Goal: Information Seeking & Learning: Learn about a topic

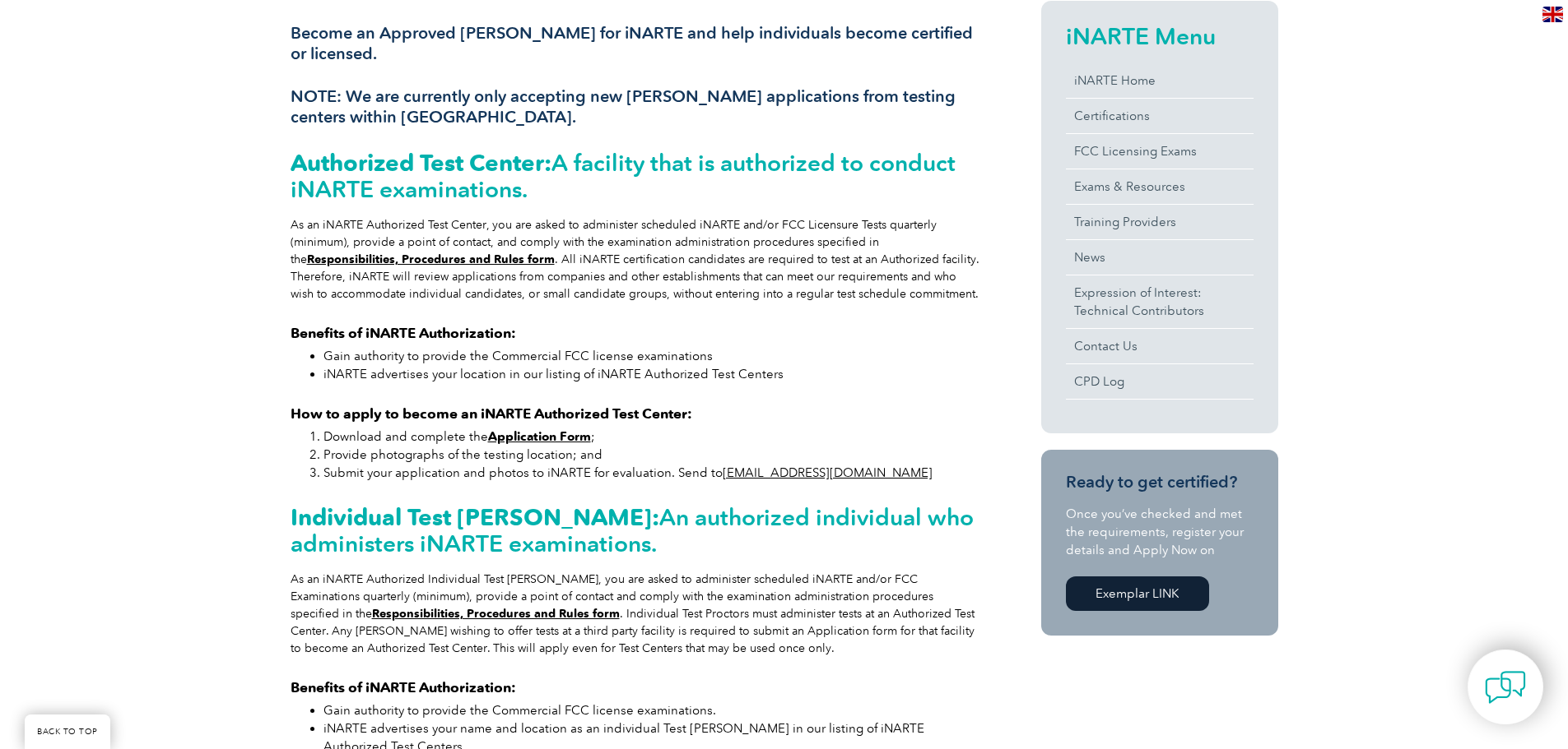
scroll to position [741, 0]
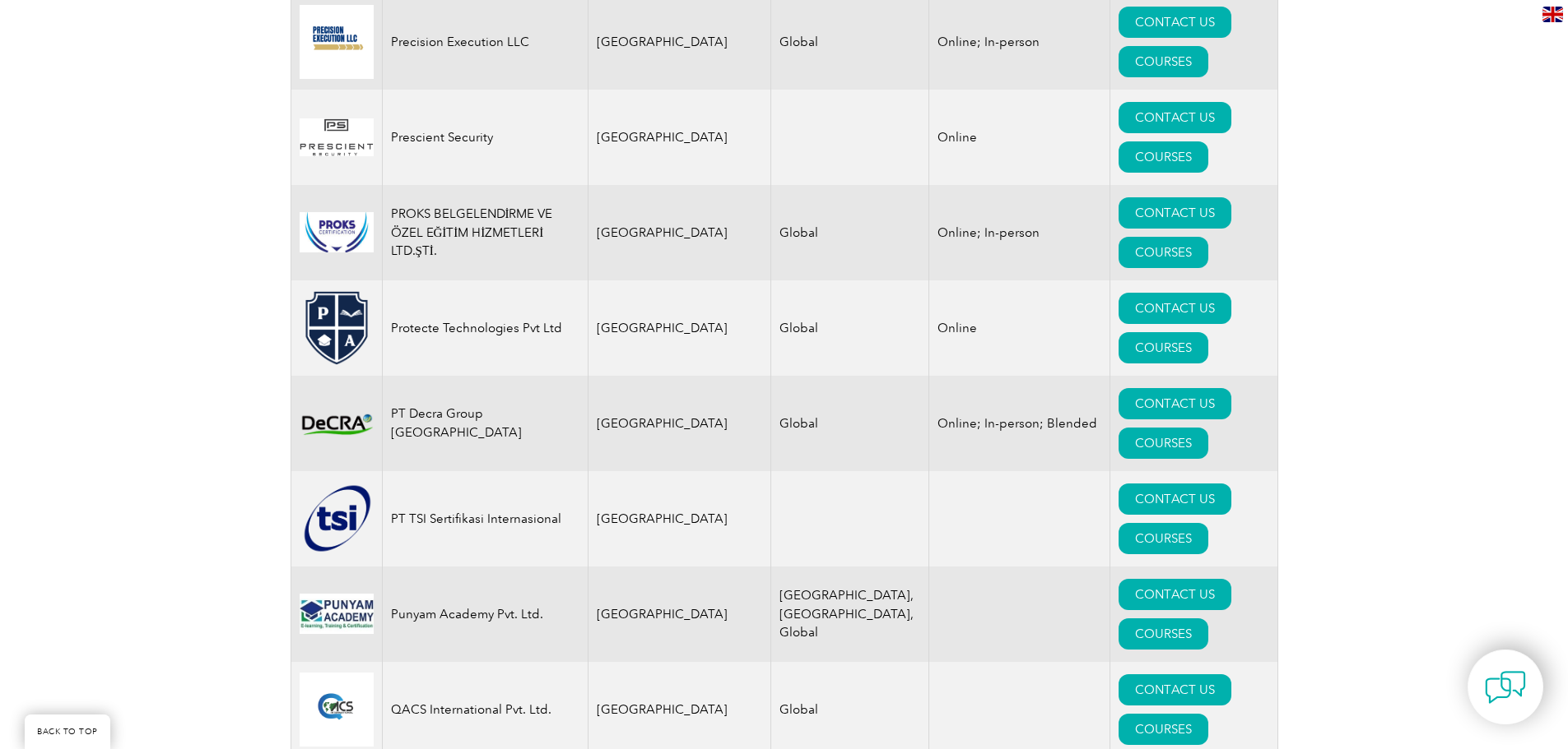
scroll to position [19985, 0]
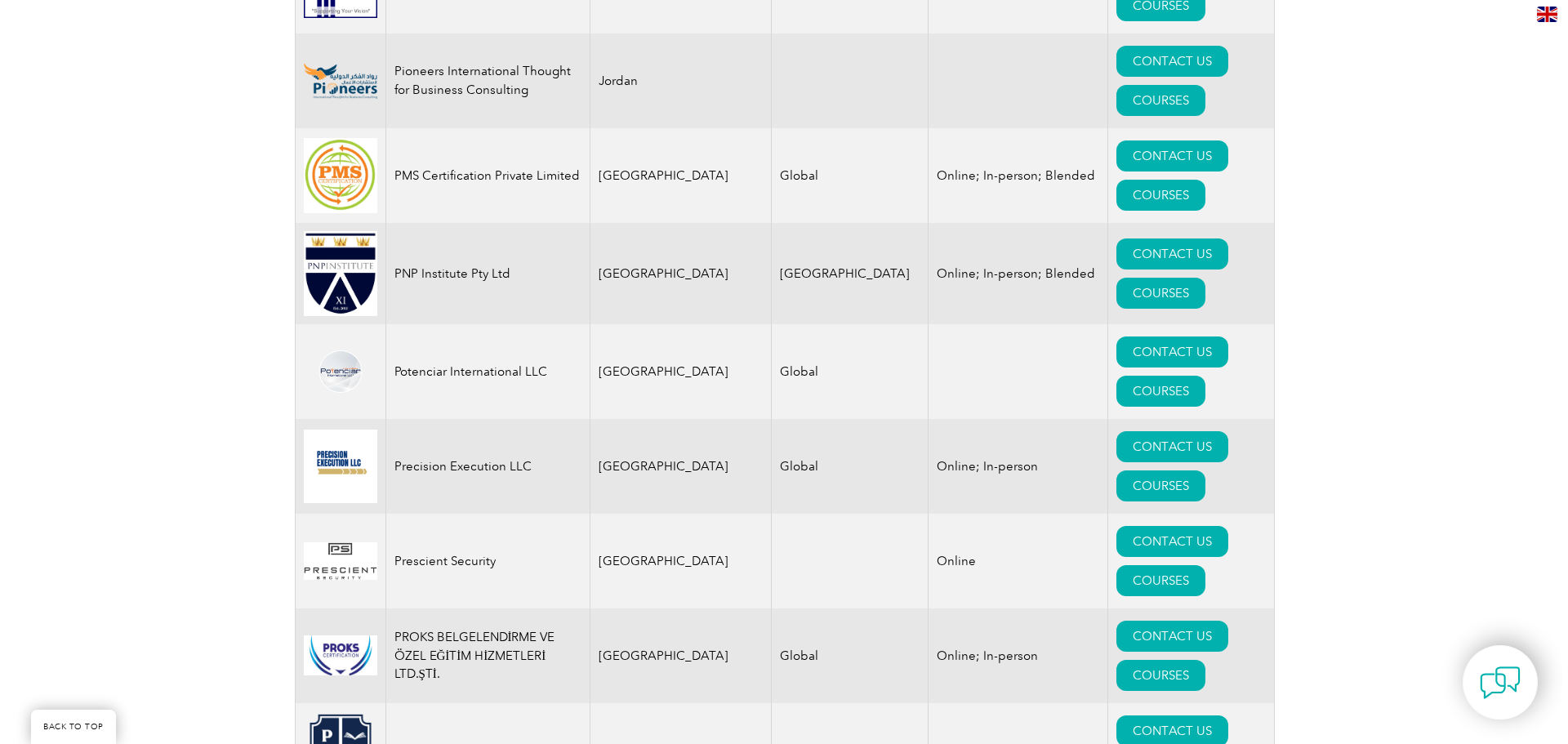
scroll to position [18789, 0]
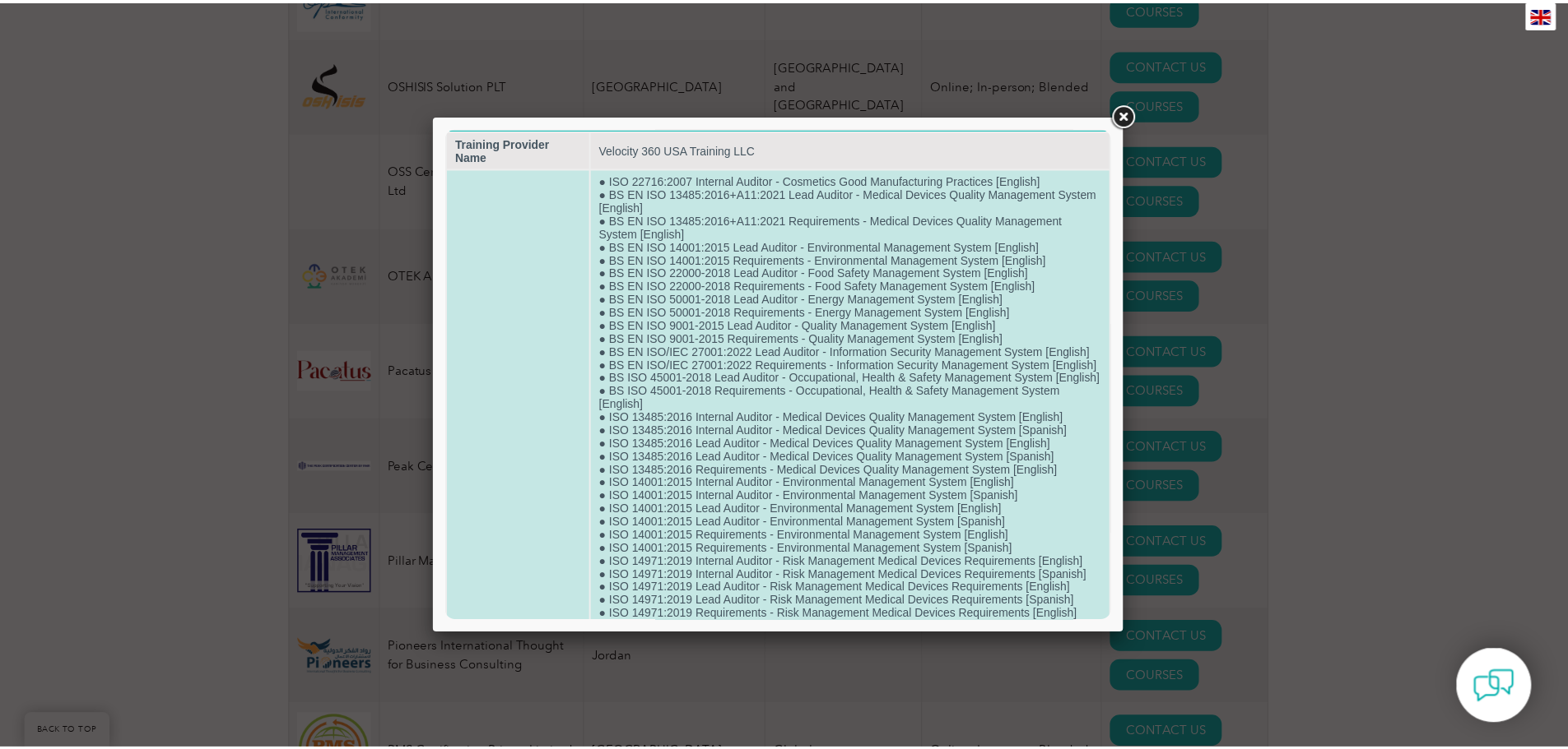
scroll to position [0, 0]
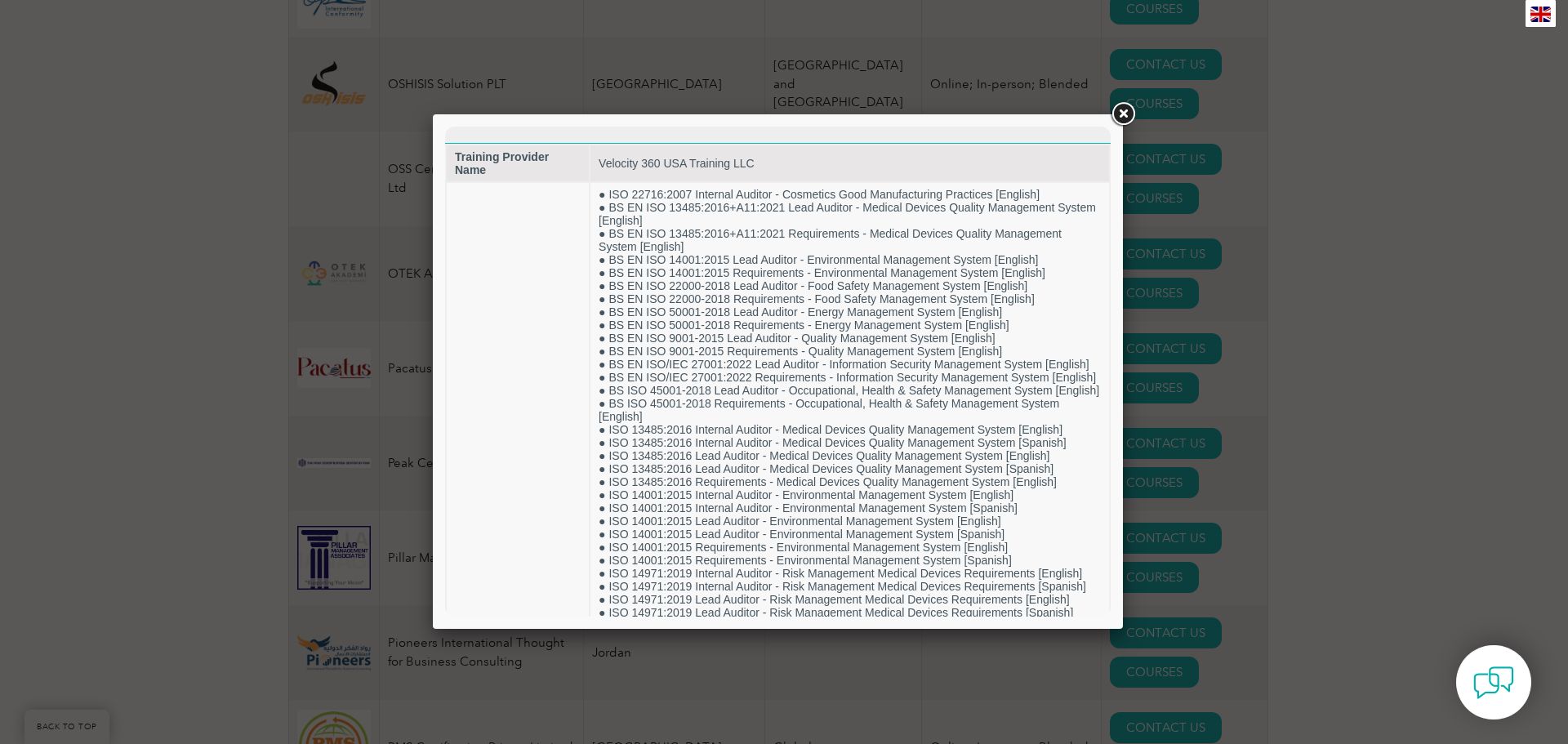
click at [1120, 114] on link at bounding box center [1123, 114] width 29 height 29
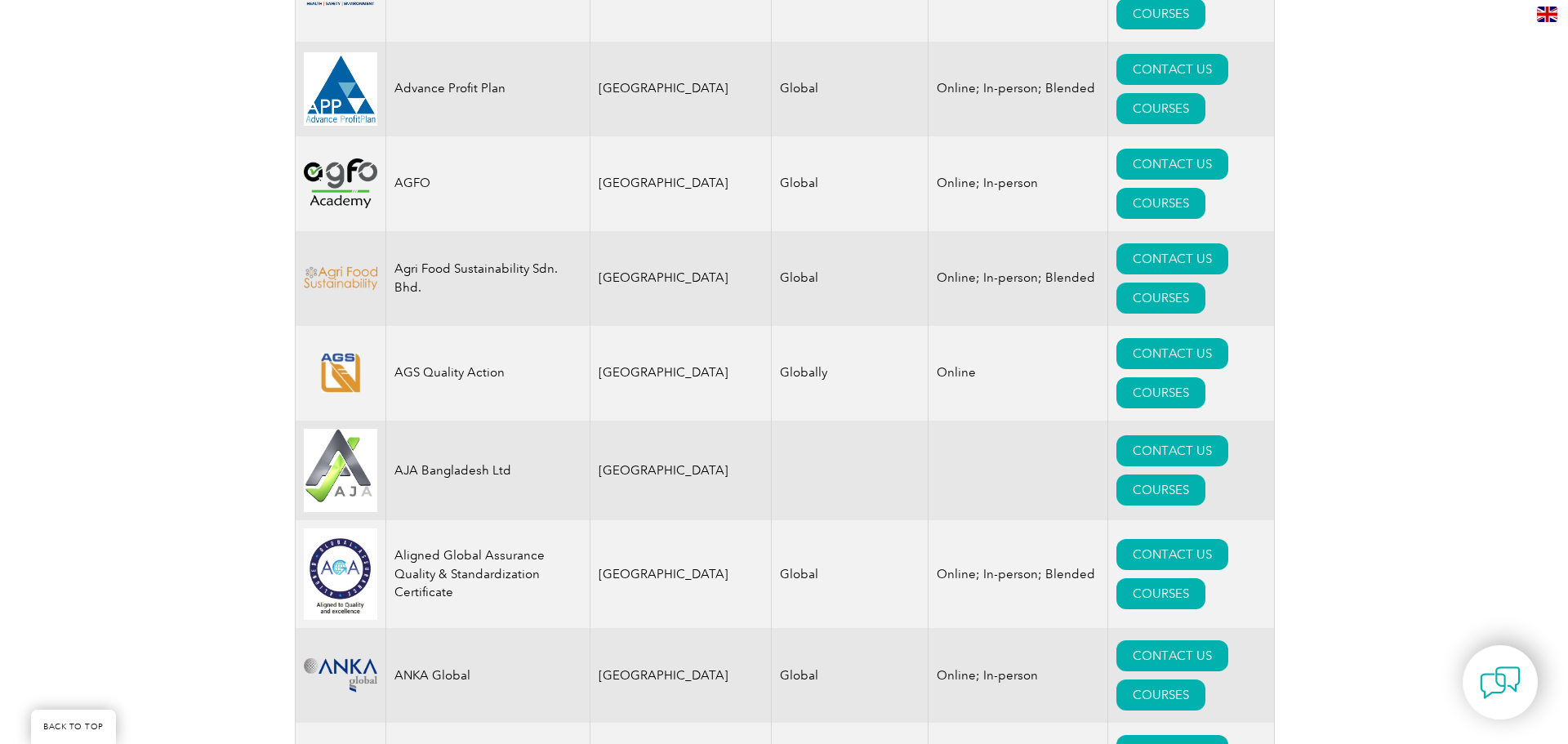
scroll to position [1388, 0]
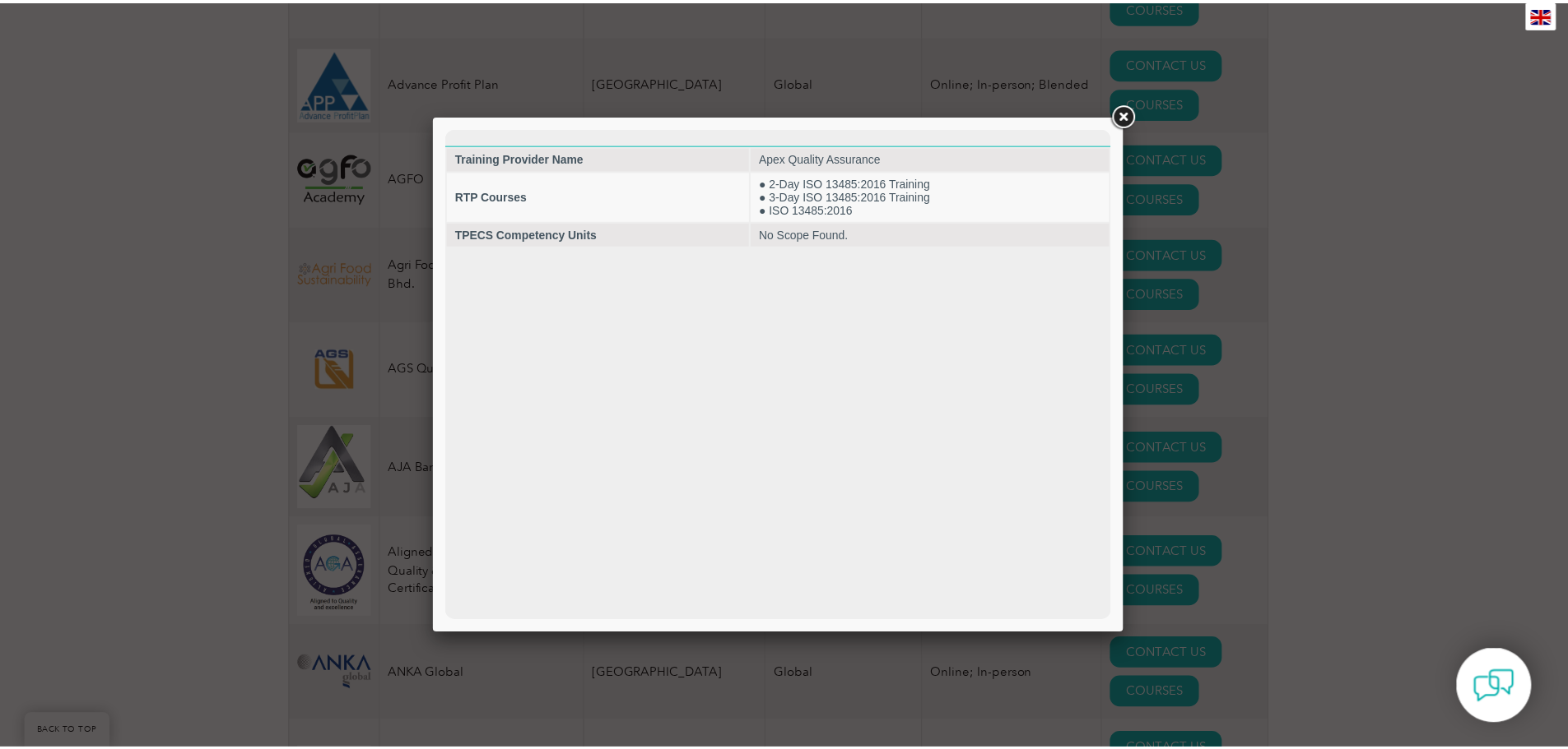
scroll to position [0, 0]
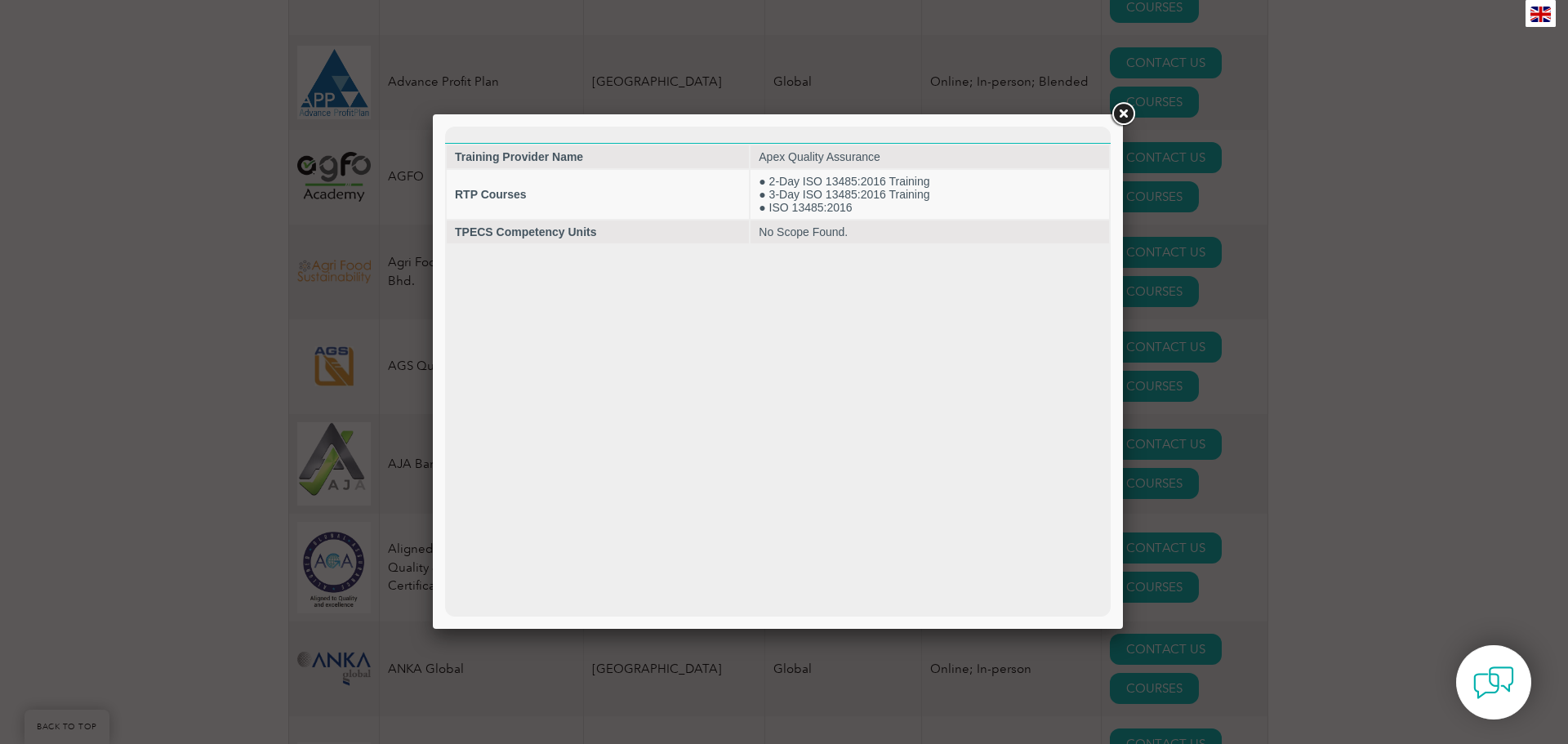
click at [1125, 114] on link at bounding box center [1123, 114] width 29 height 29
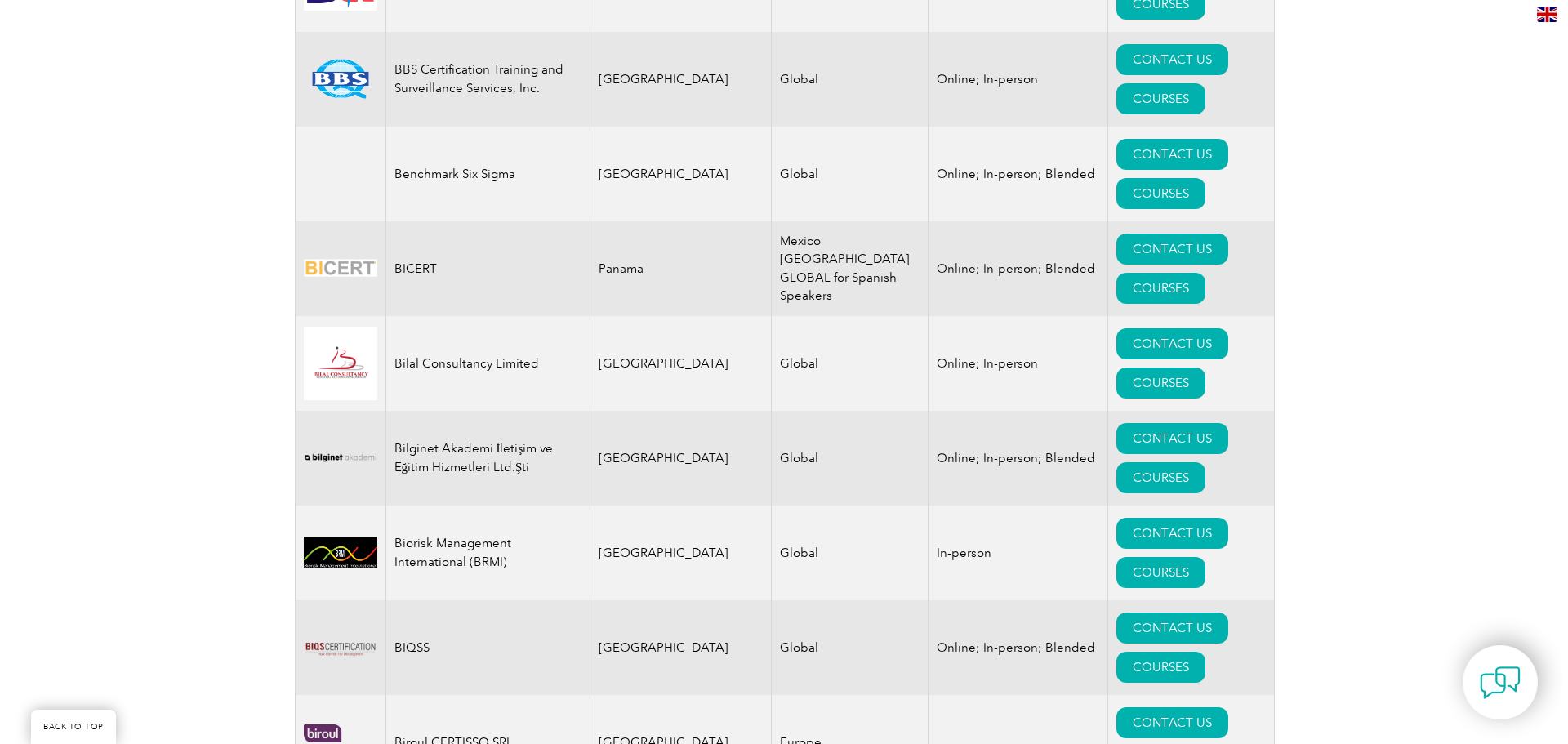
scroll to position [2941, 0]
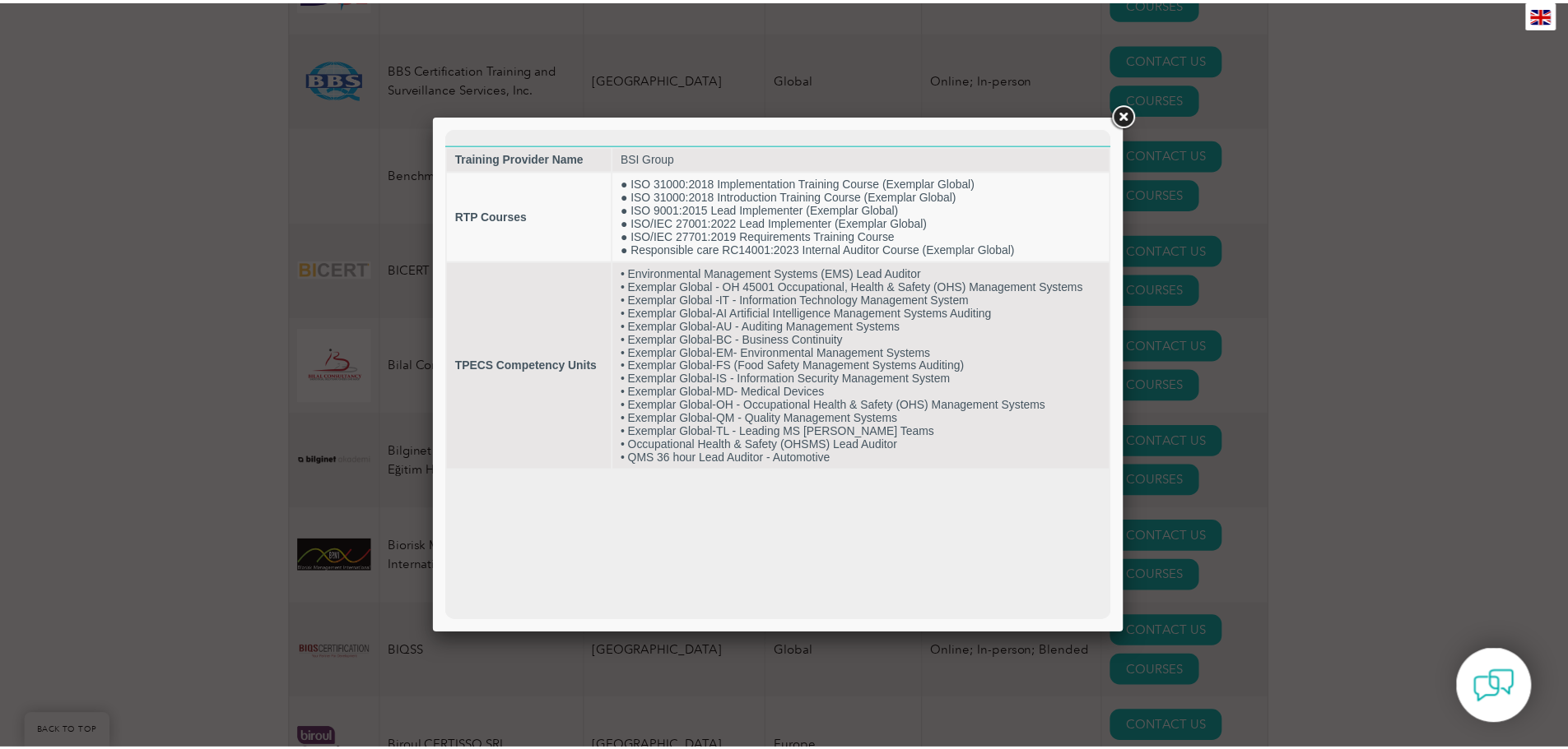
scroll to position [0, 0]
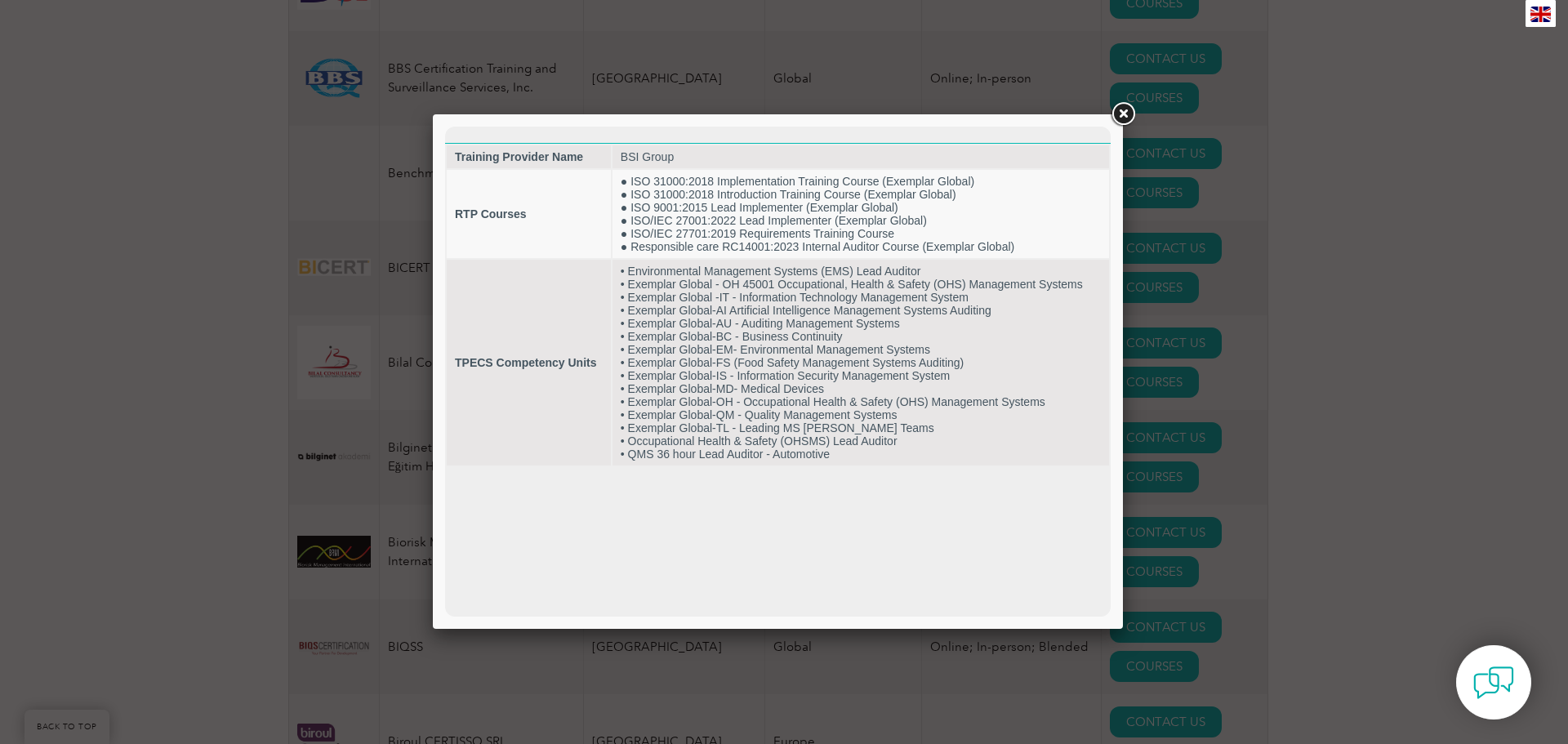
click at [1118, 112] on link at bounding box center [1123, 114] width 29 height 29
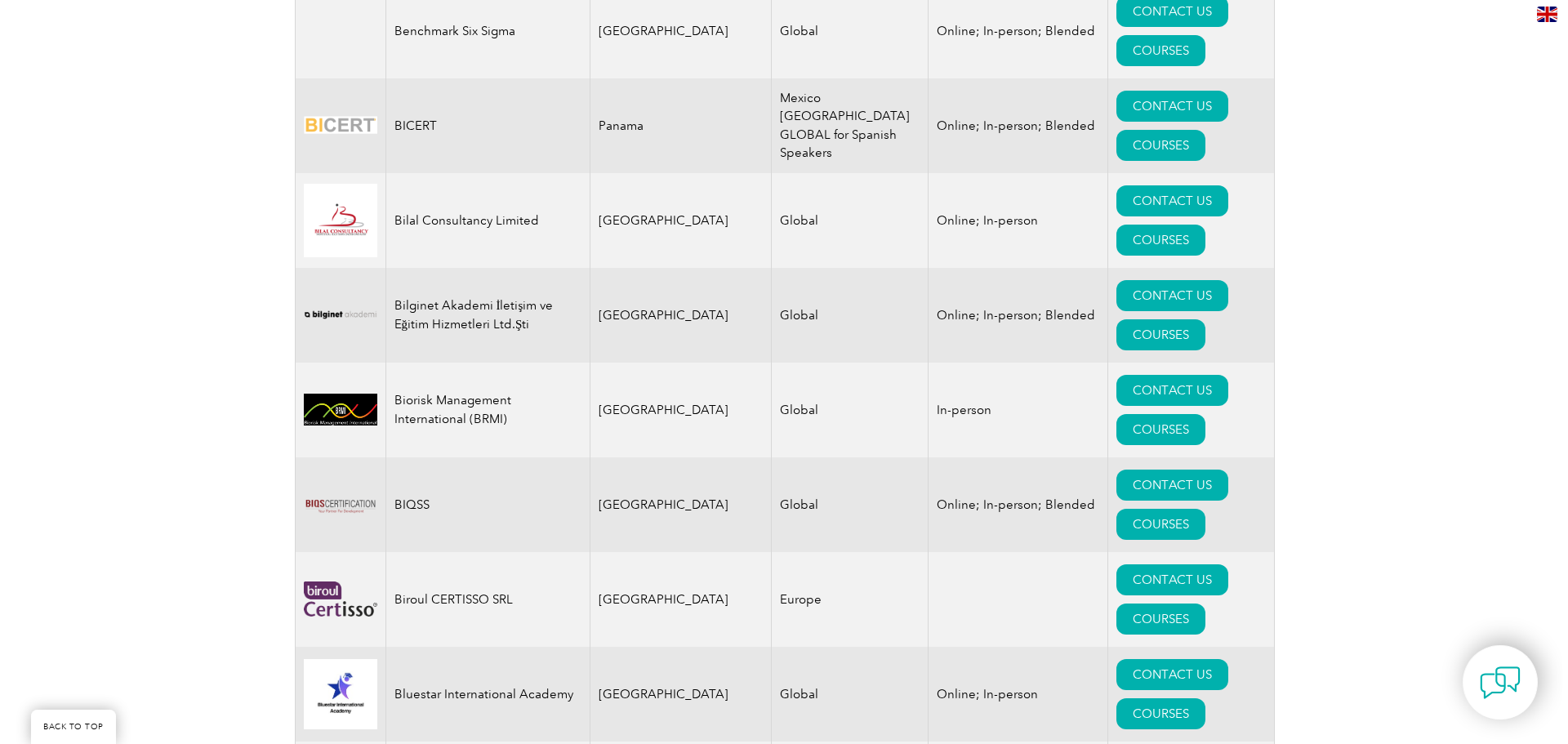
scroll to position [3104, 0]
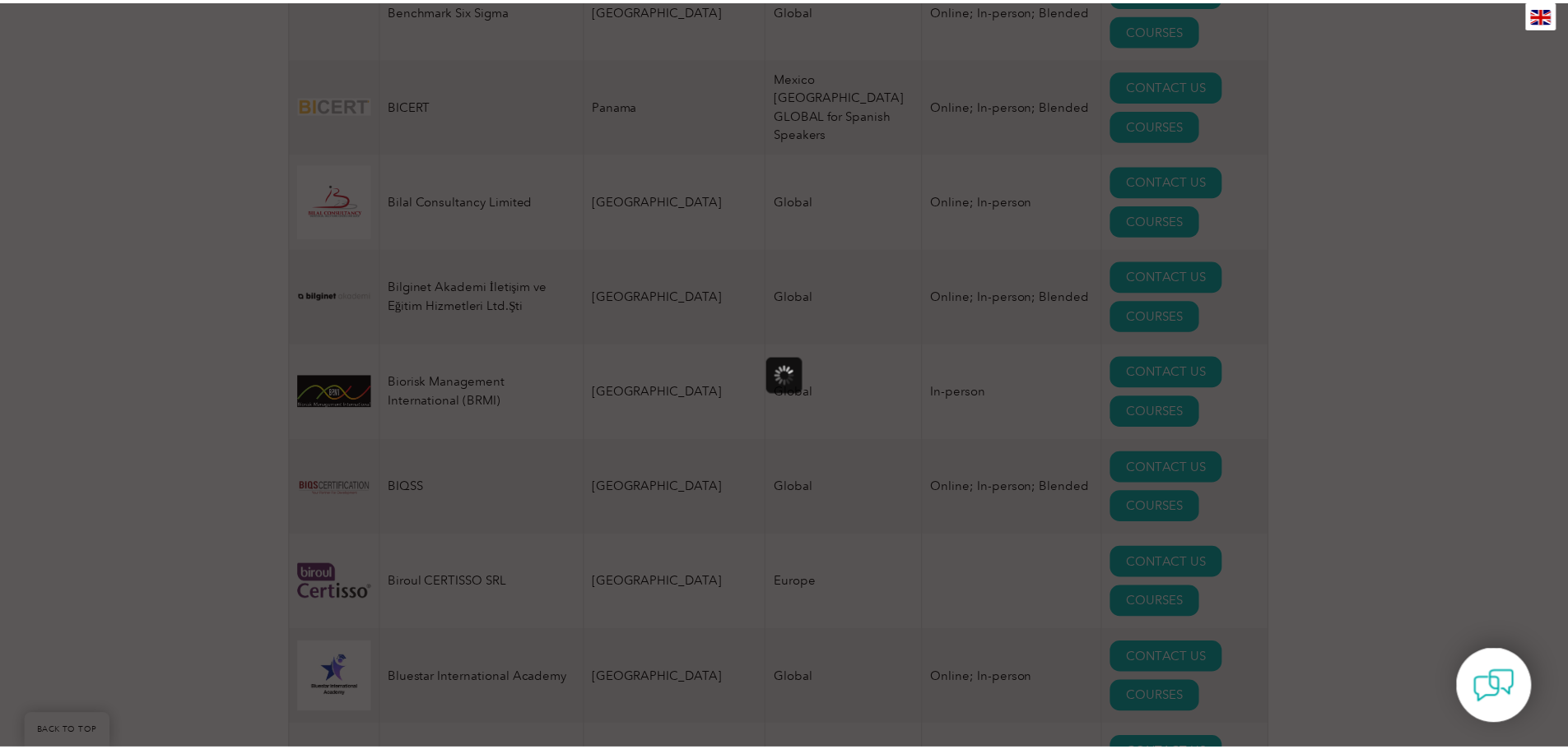
scroll to position [0, 0]
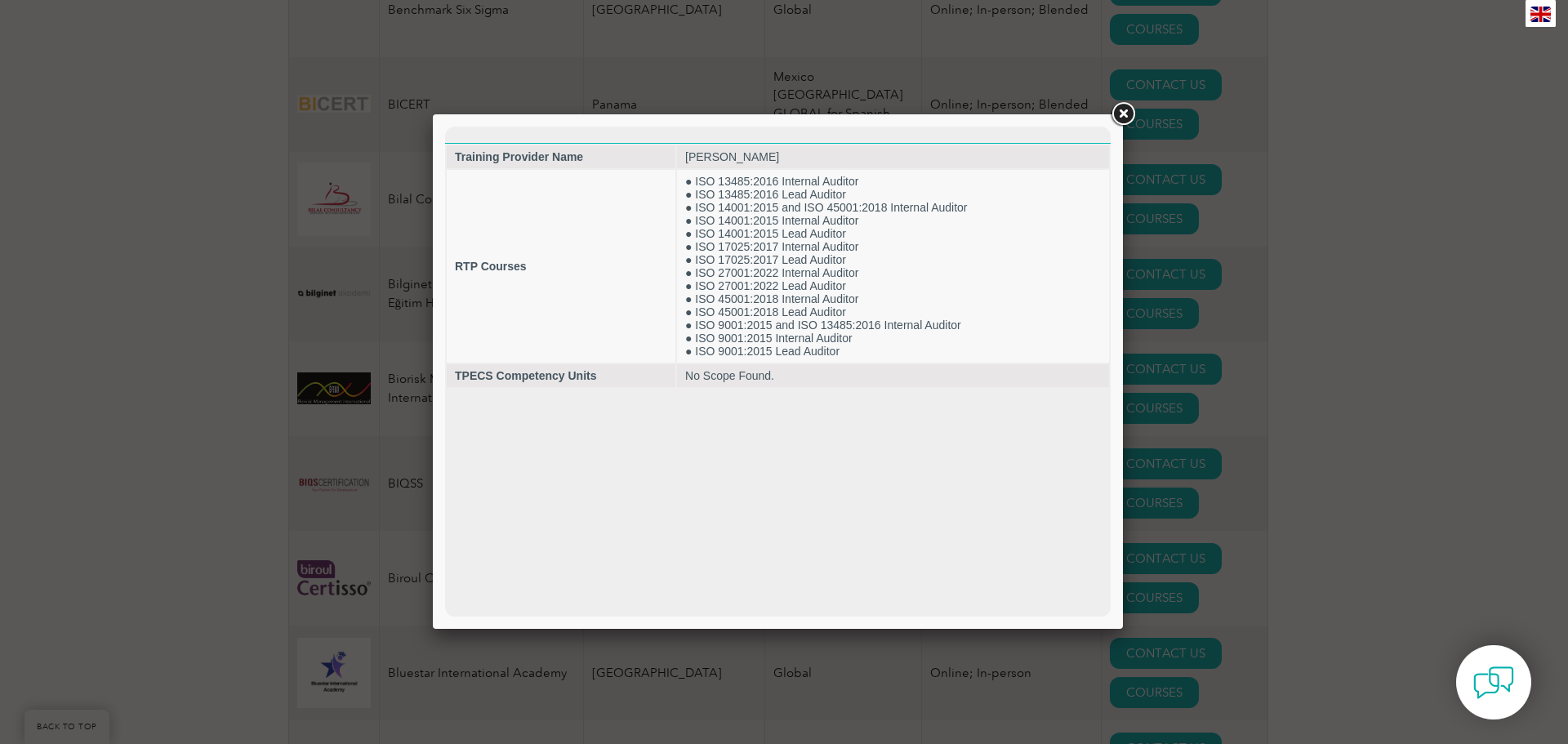
click at [1115, 115] on link at bounding box center [1123, 114] width 29 height 29
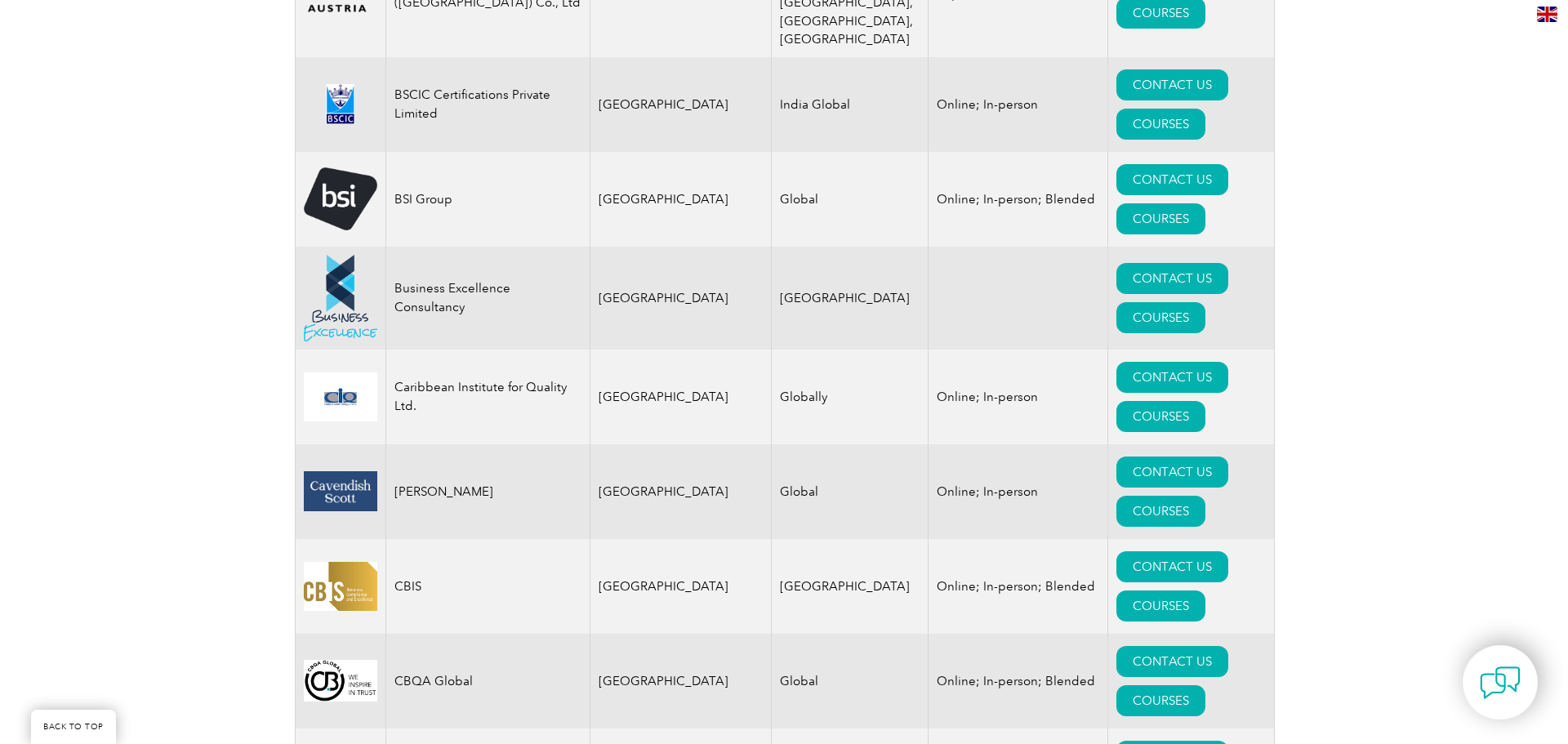
scroll to position [4085, 0]
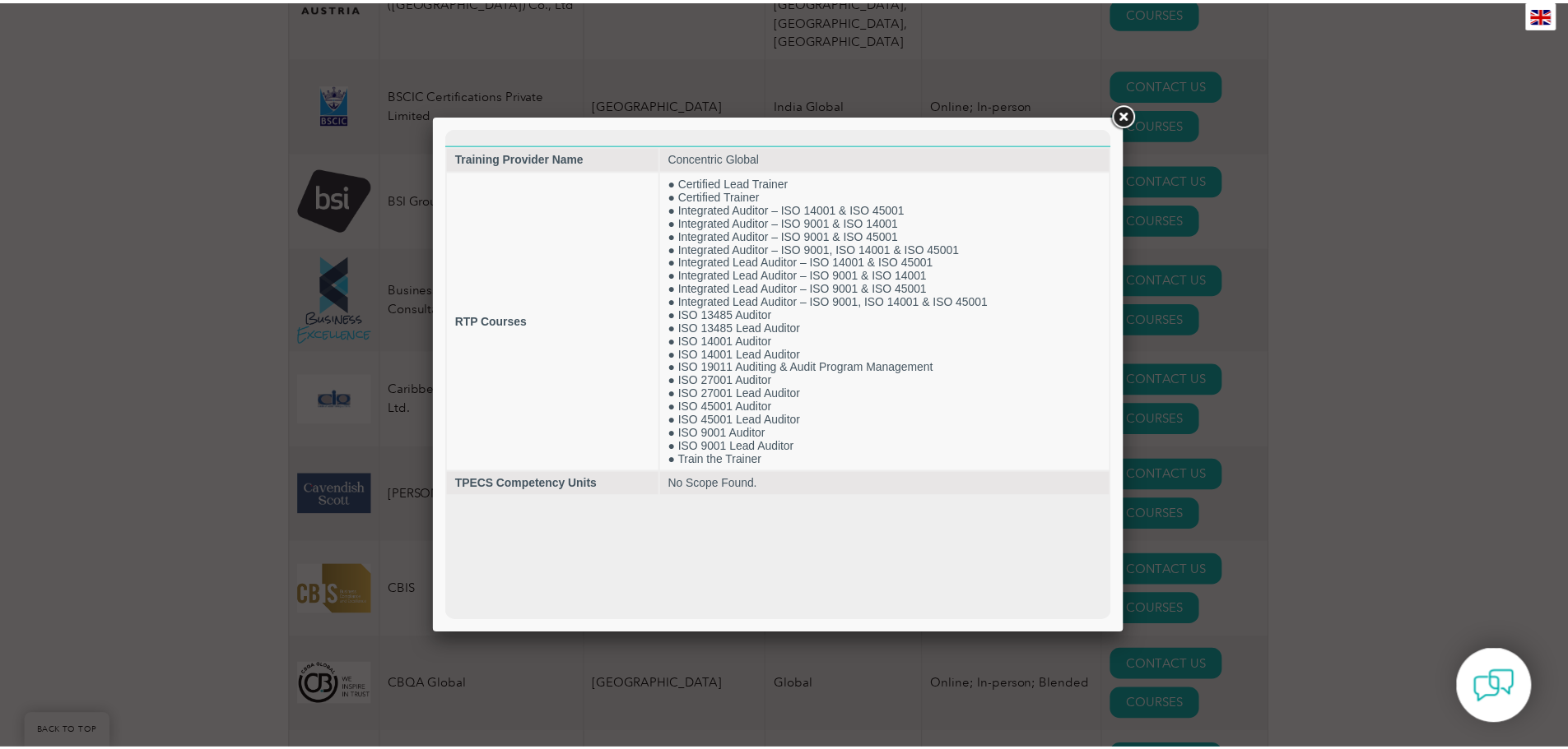
scroll to position [0, 0]
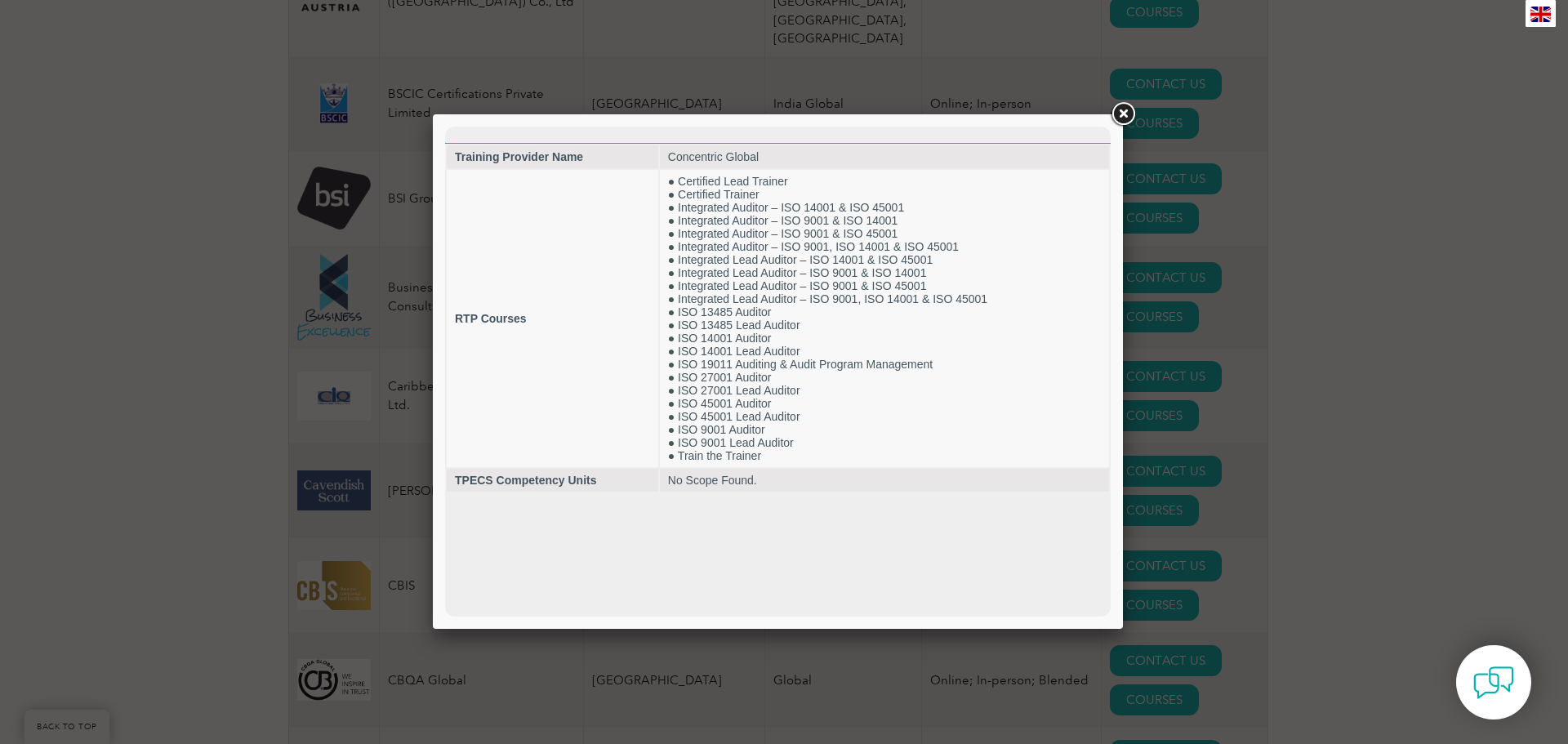
click at [1122, 115] on link at bounding box center [1123, 114] width 29 height 29
